Goal: Book appointment/travel/reservation

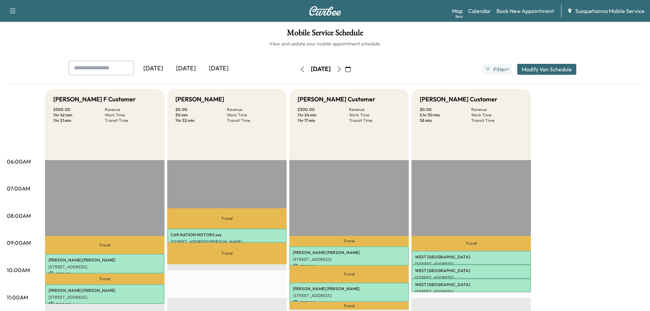
click at [345, 72] on button "button" at bounding box center [340, 69] width 12 height 11
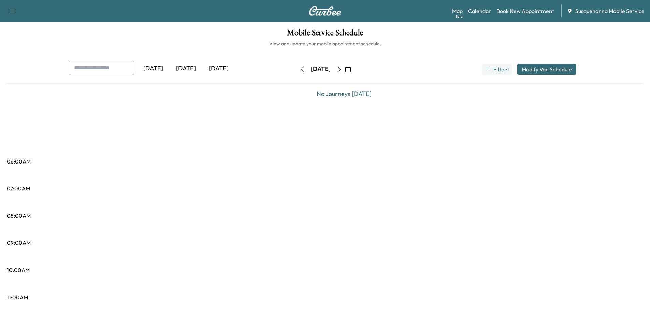
click at [342, 71] on icon "button" at bounding box center [339, 69] width 5 height 5
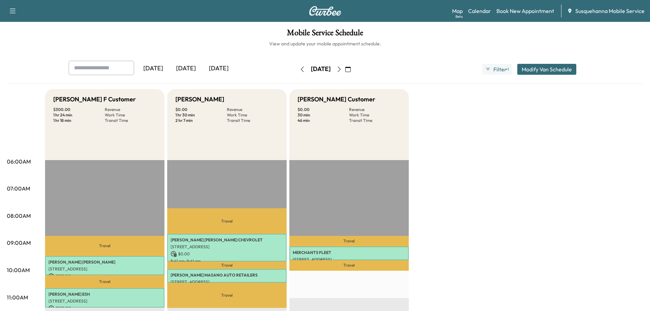
click at [342, 71] on icon "button" at bounding box center [339, 69] width 5 height 5
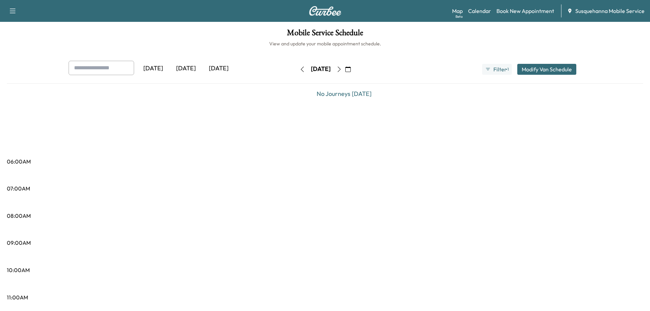
click at [342, 71] on icon "button" at bounding box center [339, 69] width 5 height 5
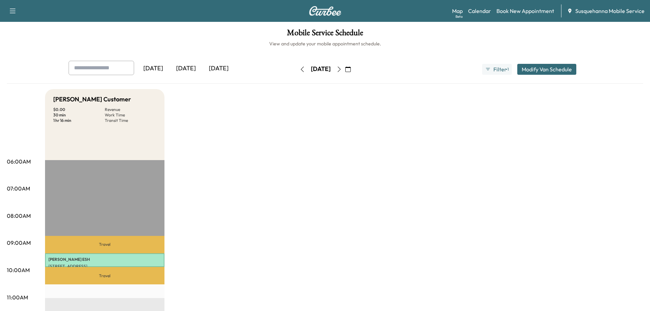
click at [345, 71] on button "button" at bounding box center [340, 69] width 12 height 11
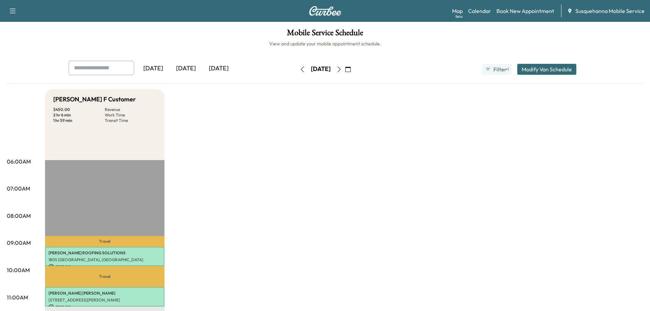
click at [342, 71] on icon "button" at bounding box center [339, 69] width 5 height 5
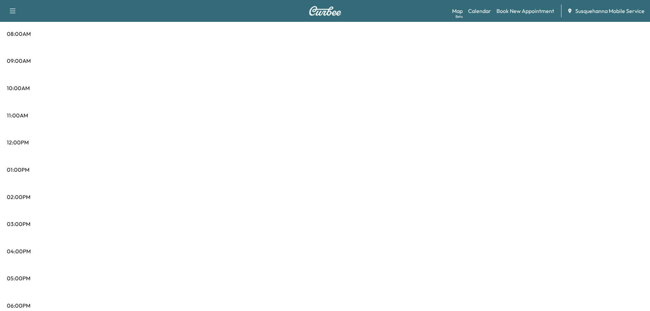
scroll to position [37, 0]
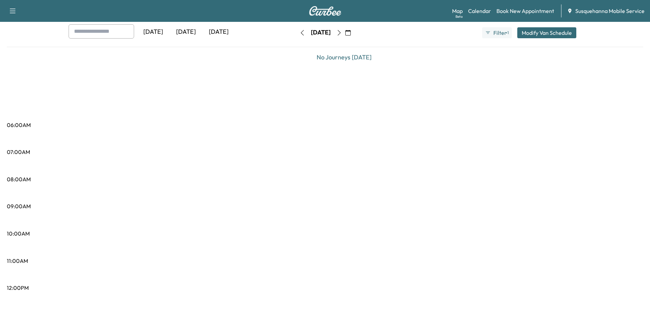
click at [351, 33] on icon "button" at bounding box center [348, 32] width 5 height 5
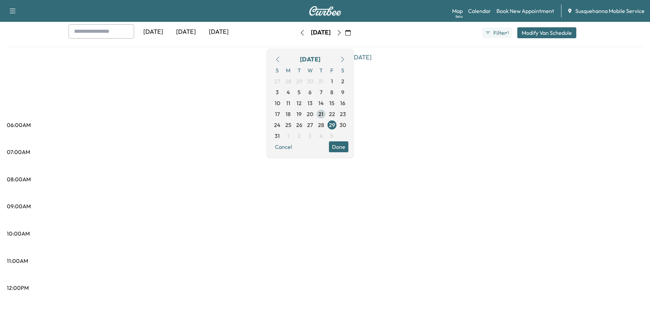
click at [324, 113] on span "21" at bounding box center [321, 114] width 5 height 8
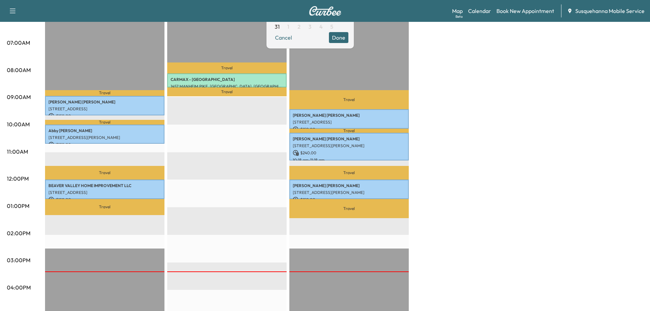
scroll to position [73, 0]
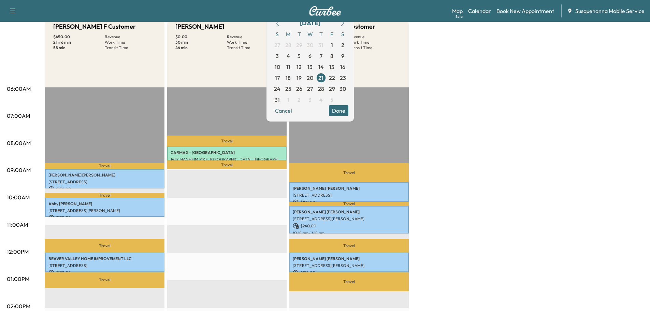
click at [349, 113] on button "Done" at bounding box center [338, 110] width 19 height 11
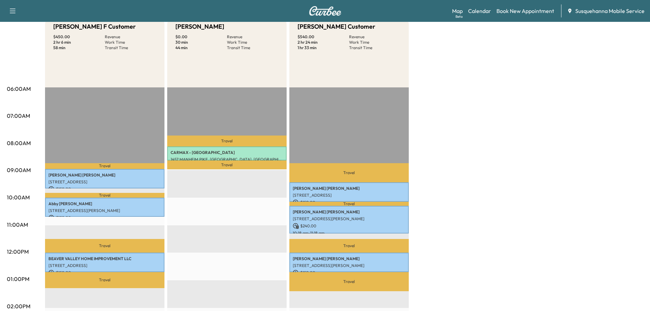
scroll to position [0, 0]
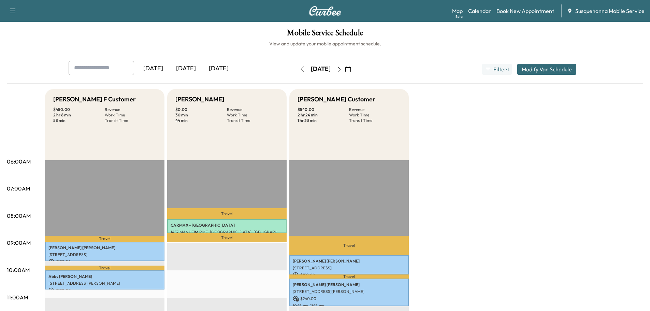
click at [342, 71] on icon "button" at bounding box center [339, 69] width 5 height 5
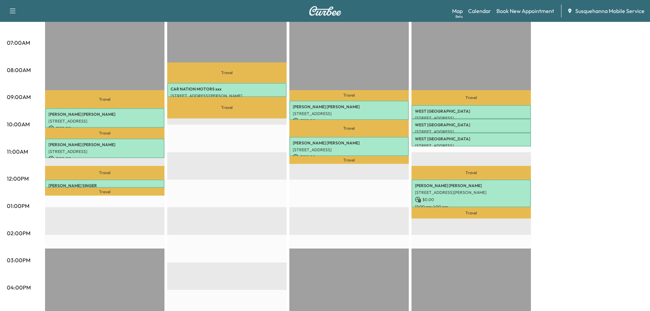
scroll to position [109, 0]
